Goal: Task Accomplishment & Management: Manage account settings

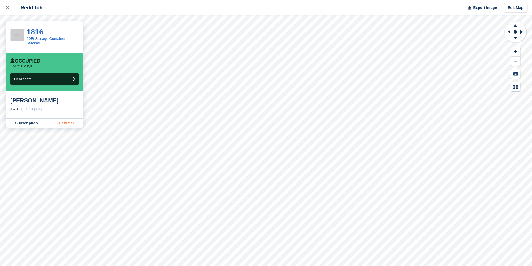
click at [68, 121] on link "Customer" at bounding box center [65, 123] width 36 height 9
click at [70, 122] on link "Customer" at bounding box center [65, 123] width 36 height 9
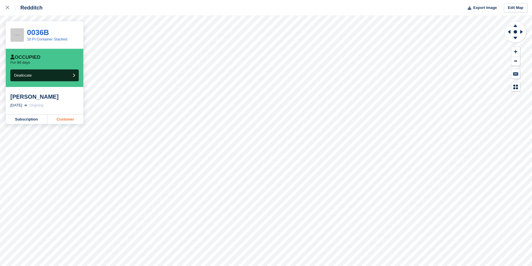
click at [66, 119] on link "Customer" at bounding box center [65, 119] width 36 height 9
click at [30, 119] on link "Subscription" at bounding box center [27, 119] width 42 height 9
click at [58, 74] on button "Deallocate" at bounding box center [44, 76] width 68 height 12
click at [61, 75] on button "Deallocate" at bounding box center [44, 76] width 68 height 12
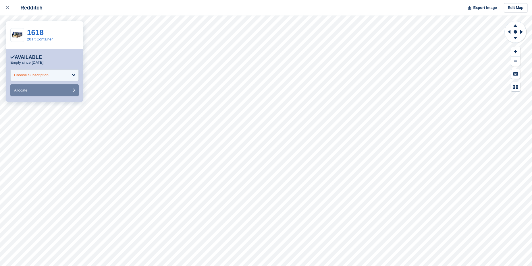
click at [54, 77] on div "Choose Subscription" at bounding box center [44, 75] width 68 height 11
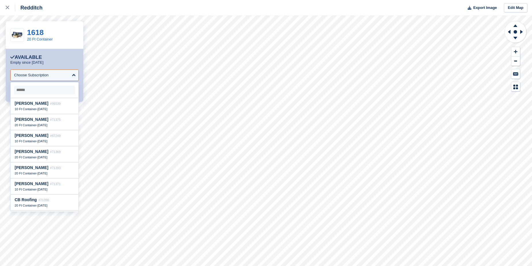
scroll to position [44, 0]
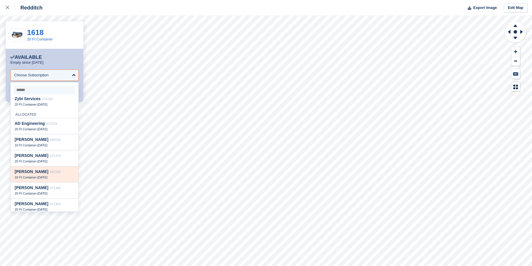
click at [51, 177] on div "10 Ft Container - 23 May" at bounding box center [45, 177] width 60 height 4
select select "*****"
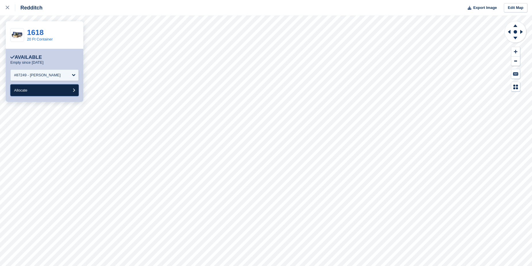
click at [49, 90] on button "Allocate" at bounding box center [44, 90] width 68 height 12
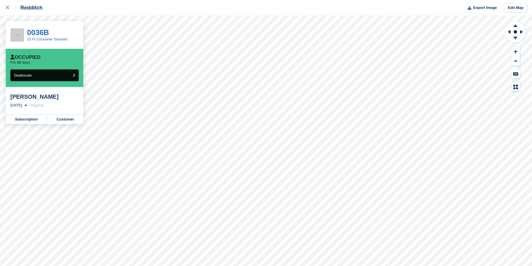
click at [62, 75] on button "Deallocate" at bounding box center [44, 76] width 68 height 12
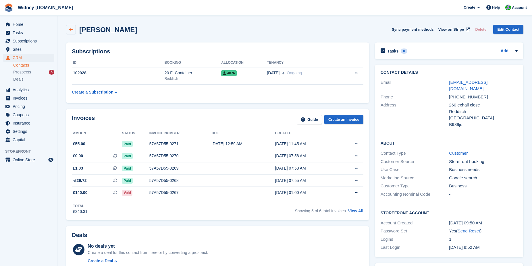
click at [71, 30] on icon at bounding box center [71, 30] width 4 height 4
